Goal: Use online tool/utility: Utilize a website feature to perform a specific function

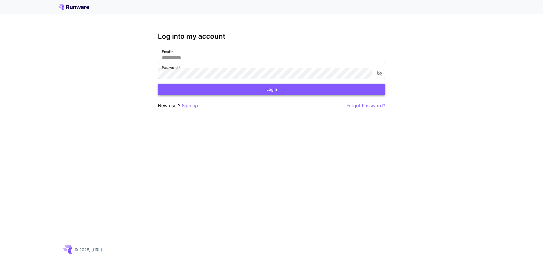
type input "**********"
click at [205, 88] on button "Login" at bounding box center [271, 90] width 227 height 12
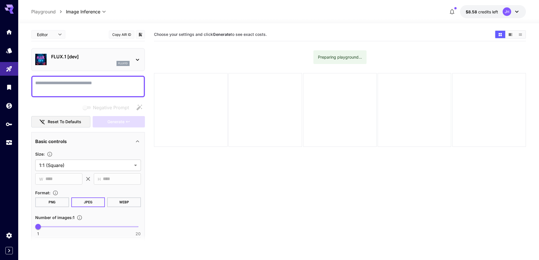
click at [134, 57] on icon at bounding box center [137, 59] width 7 height 7
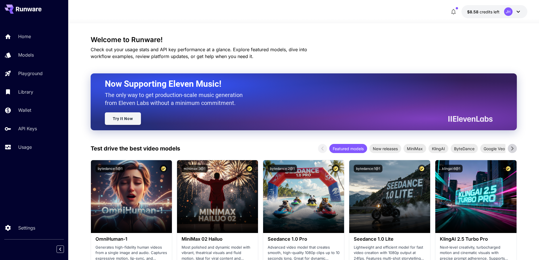
click at [124, 118] on link "Try It Now" at bounding box center [123, 118] width 36 height 13
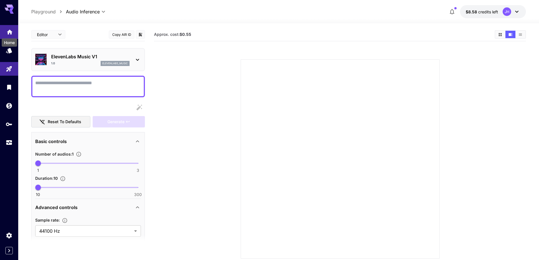
click at [8, 31] on icon "Home" at bounding box center [10, 30] width 6 height 5
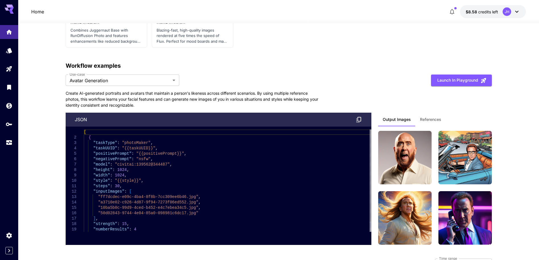
scroll to position [1392, 0]
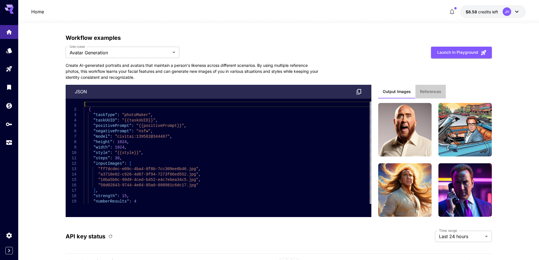
click at [424, 90] on span "References" at bounding box center [430, 91] width 21 height 5
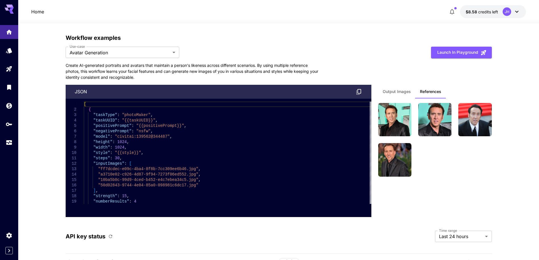
click at [402, 91] on span "Output Images" at bounding box center [397, 91] width 28 height 5
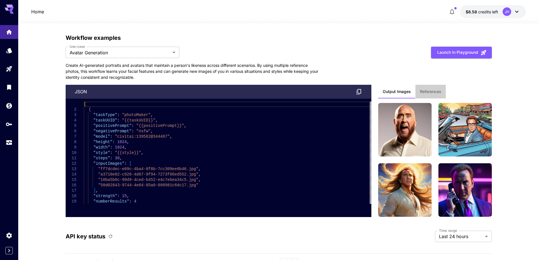
click at [429, 90] on span "References" at bounding box center [430, 91] width 21 height 5
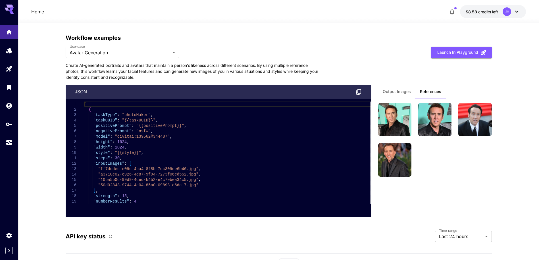
click at [393, 89] on span "Output Images" at bounding box center [397, 91] width 28 height 5
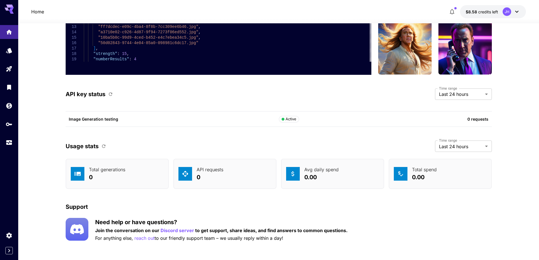
scroll to position [1538, 0]
